Goal: Task Accomplishment & Management: Manage account settings

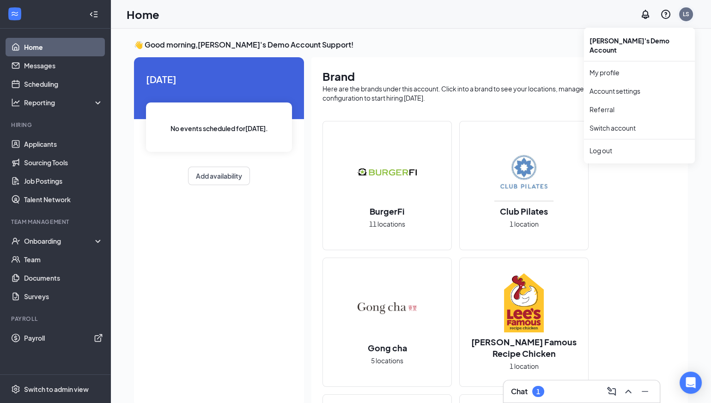
click at [688, 14] on div "LS" at bounding box center [686, 14] width 6 height 8
click at [605, 146] on div "Log out" at bounding box center [639, 150] width 100 height 9
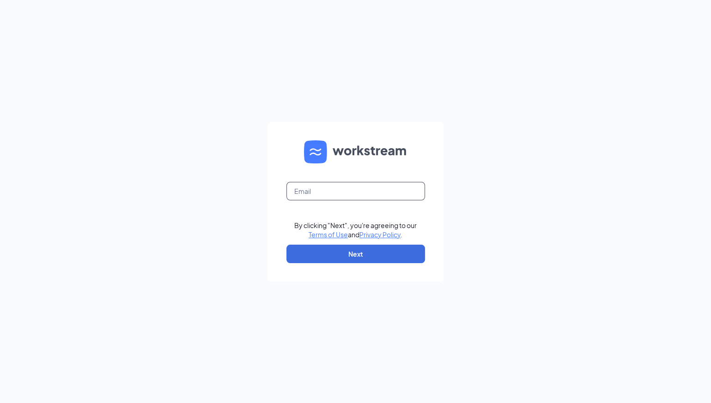
click at [321, 192] on input "text" at bounding box center [355, 191] width 139 height 18
type input "[EMAIL_ADDRESS][DOMAIN_NAME]"
click at [299, 255] on button "Next" at bounding box center [355, 254] width 139 height 18
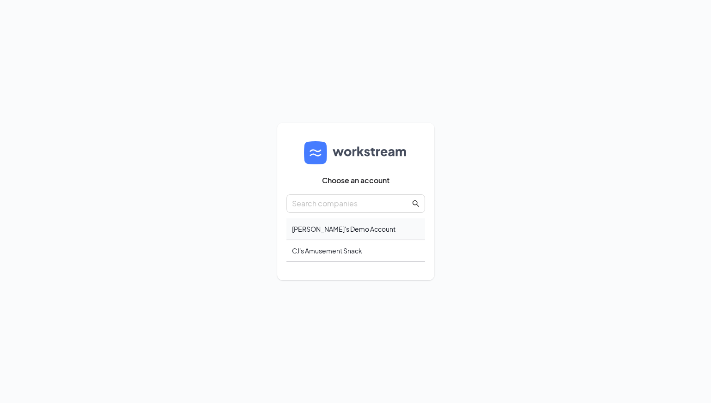
click at [345, 231] on div "Lia's Demo Account" at bounding box center [355, 229] width 139 height 22
